Goal: Information Seeking & Learning: Learn about a topic

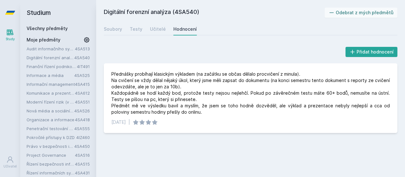
click at [69, 53] on div "Audit informačního systému 4SA513 Digitální forenzní analýza 4SA540 Finanční ří…" at bounding box center [58, 111] width 63 height 130
click at [69, 57] on link "Digitální forenzní analýza" at bounding box center [51, 57] width 48 height 6
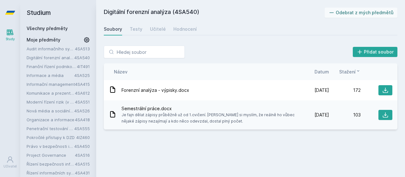
click at [186, 11] on h2 "Digitální forenzní analýza (4SA540)" at bounding box center [214, 13] width 221 height 10
click at [187, 12] on h2 "Digitální forenzní analýza (4SA540)" at bounding box center [214, 13] width 221 height 10
copy h2 "4SA540"
click at [184, 29] on div "Hodnocení" at bounding box center [184, 29] width 23 height 6
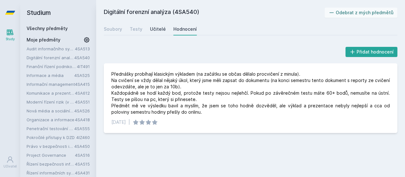
click at [162, 28] on div "Učitelé" at bounding box center [158, 29] width 16 height 6
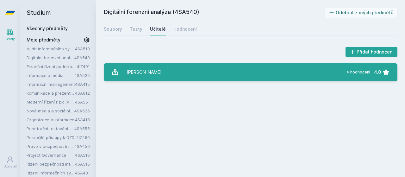
click at [184, 67] on link "[PERSON_NAME] 4 hodnocení 4.0" at bounding box center [251, 72] width 294 height 18
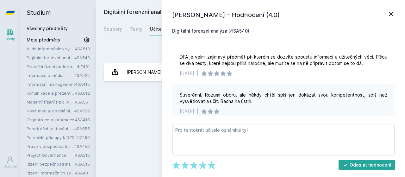
scroll to position [78, 0]
click at [389, 15] on icon at bounding box center [391, 14] width 8 height 8
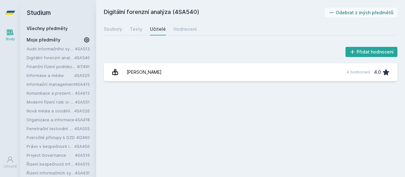
click at [66, 117] on link "Organizace a informace" at bounding box center [51, 119] width 48 height 6
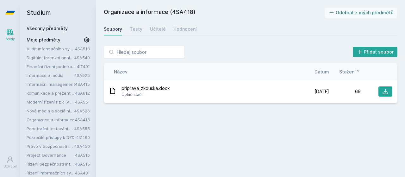
click at [182, 10] on h2 "Organizace a informace (4SA418)" at bounding box center [214, 13] width 221 height 10
copy h2 "4SA418"
click at [182, 28] on div "Hodnocení" at bounding box center [184, 29] width 23 height 6
